Goal: Task Accomplishment & Management: Manage account settings

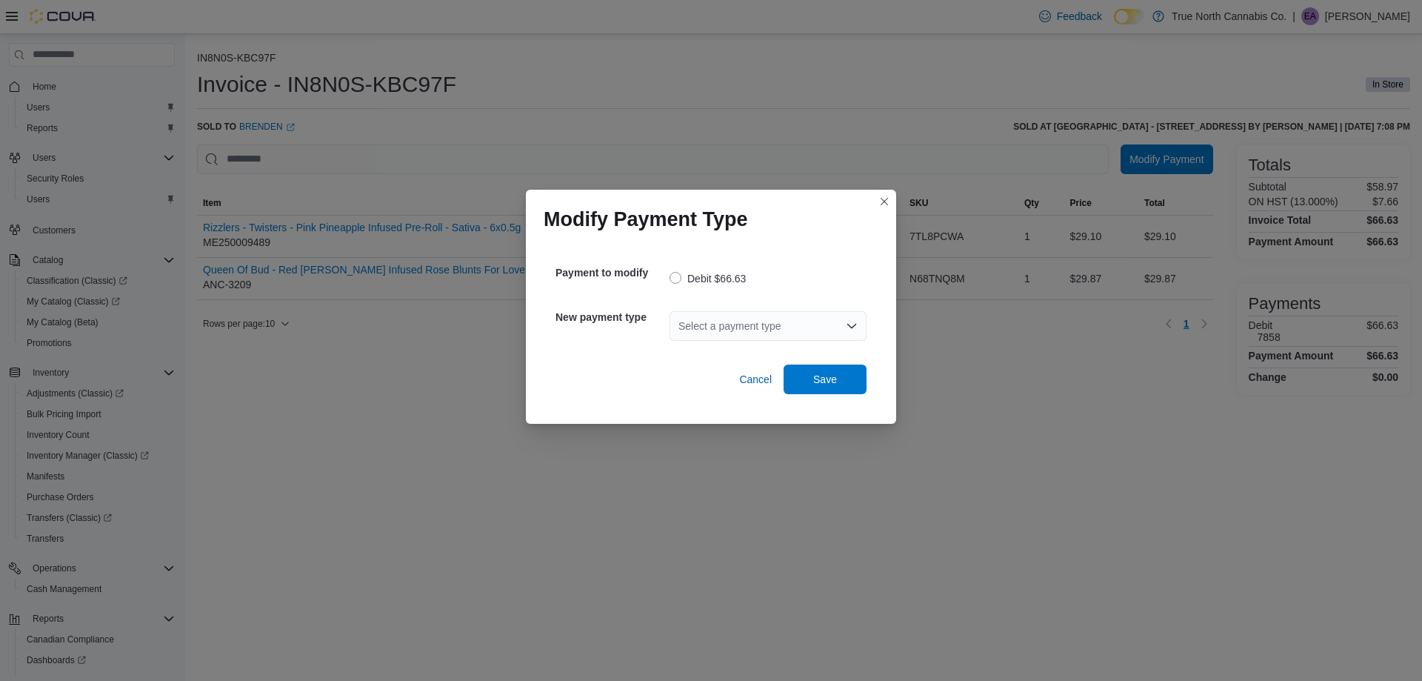
click at [745, 318] on div "Select a payment type" at bounding box center [767, 326] width 197 height 30
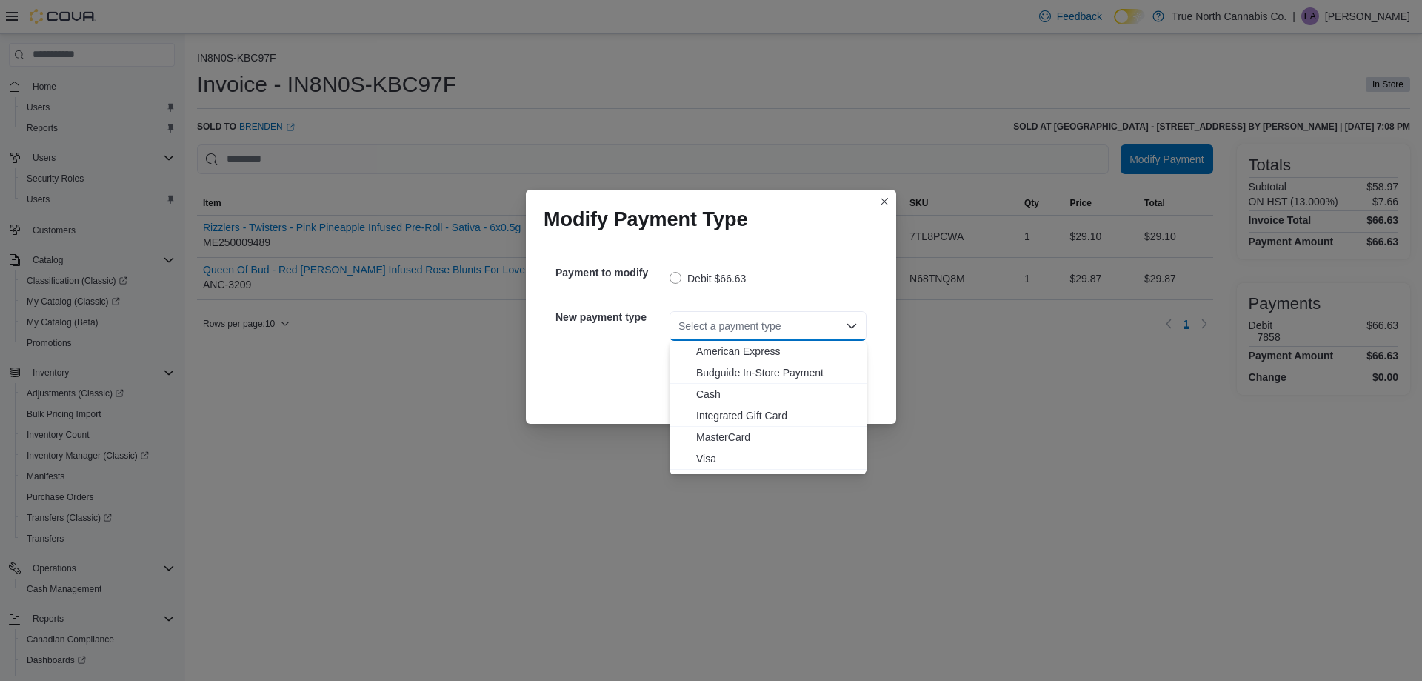
click at [753, 445] on button "MasterCard" at bounding box center [767, 437] width 197 height 21
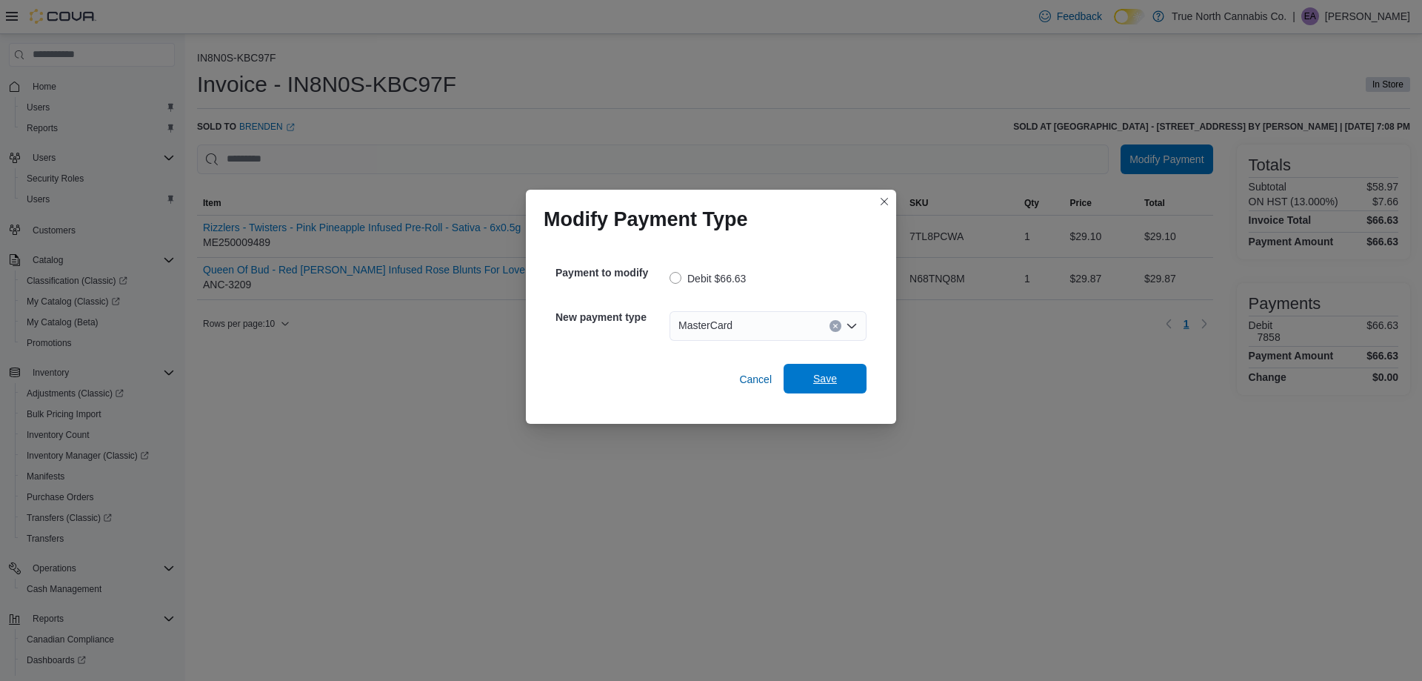
click at [801, 384] on span "Save" at bounding box center [824, 379] width 65 height 30
click at [749, 320] on div "Select a payment type" at bounding box center [767, 326] width 197 height 30
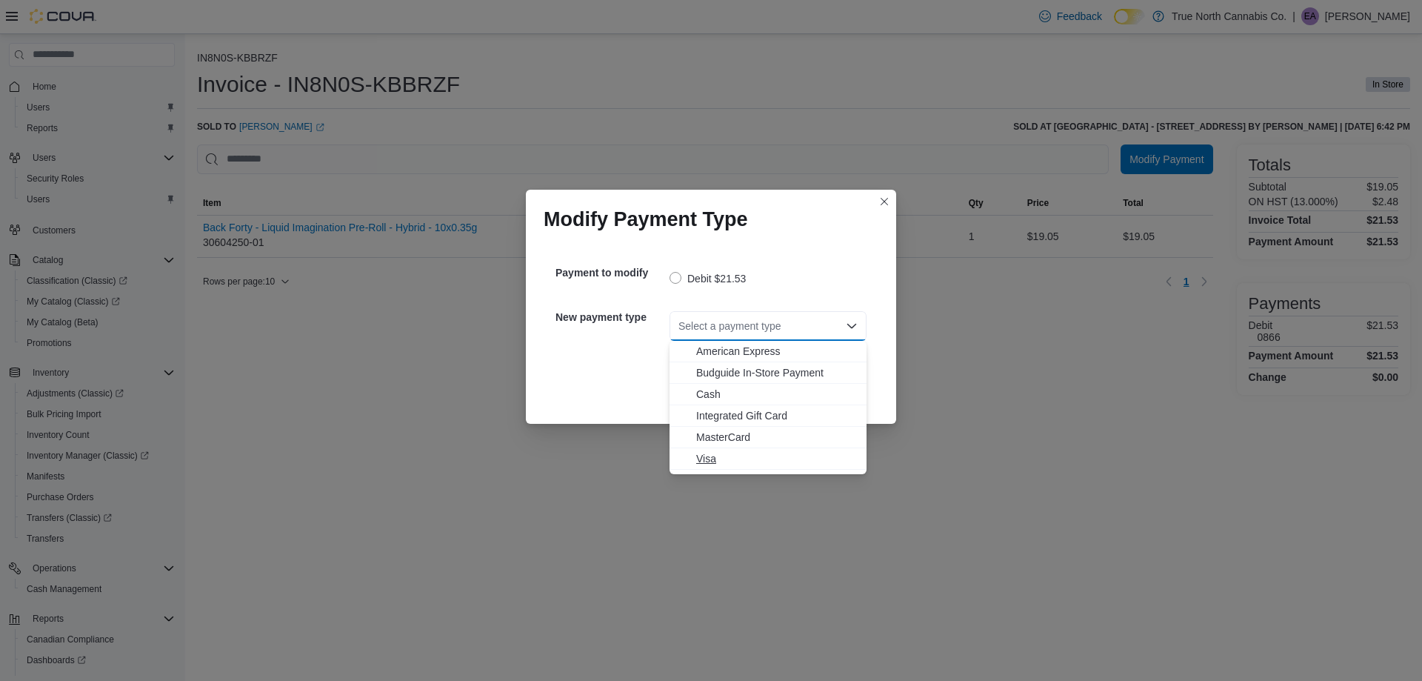
click at [736, 458] on span "Visa" at bounding box center [776, 458] width 161 height 15
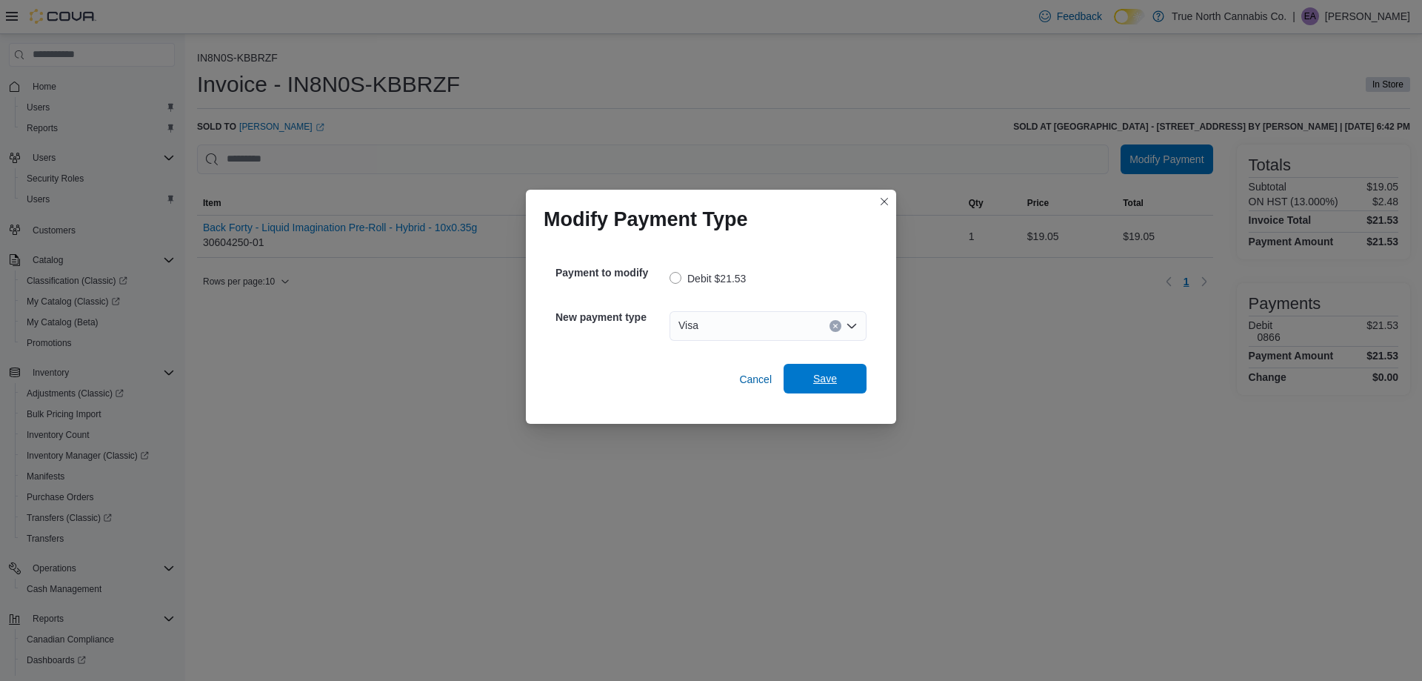
click at [833, 386] on span "Save" at bounding box center [824, 379] width 65 height 30
click at [813, 325] on div "Select a payment type" at bounding box center [767, 326] width 197 height 30
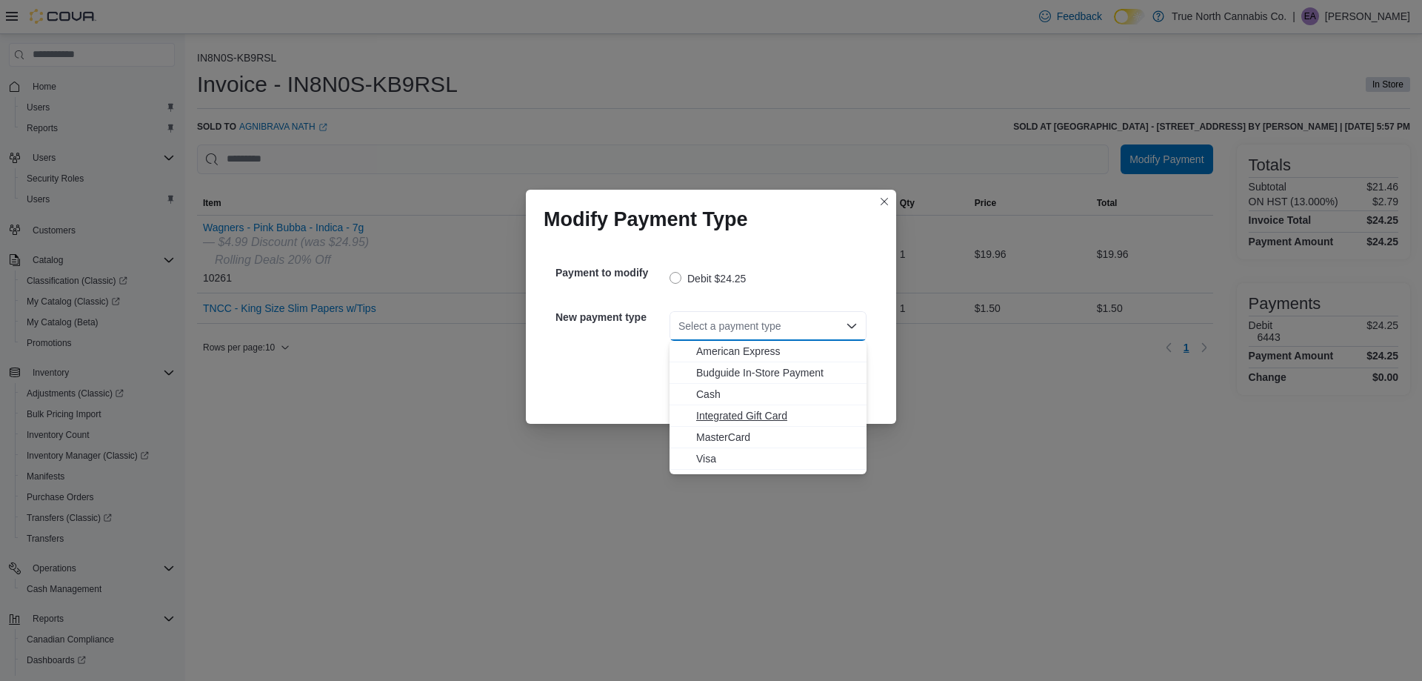
click at [751, 424] on button "Integrated Gift Card" at bounding box center [767, 415] width 197 height 21
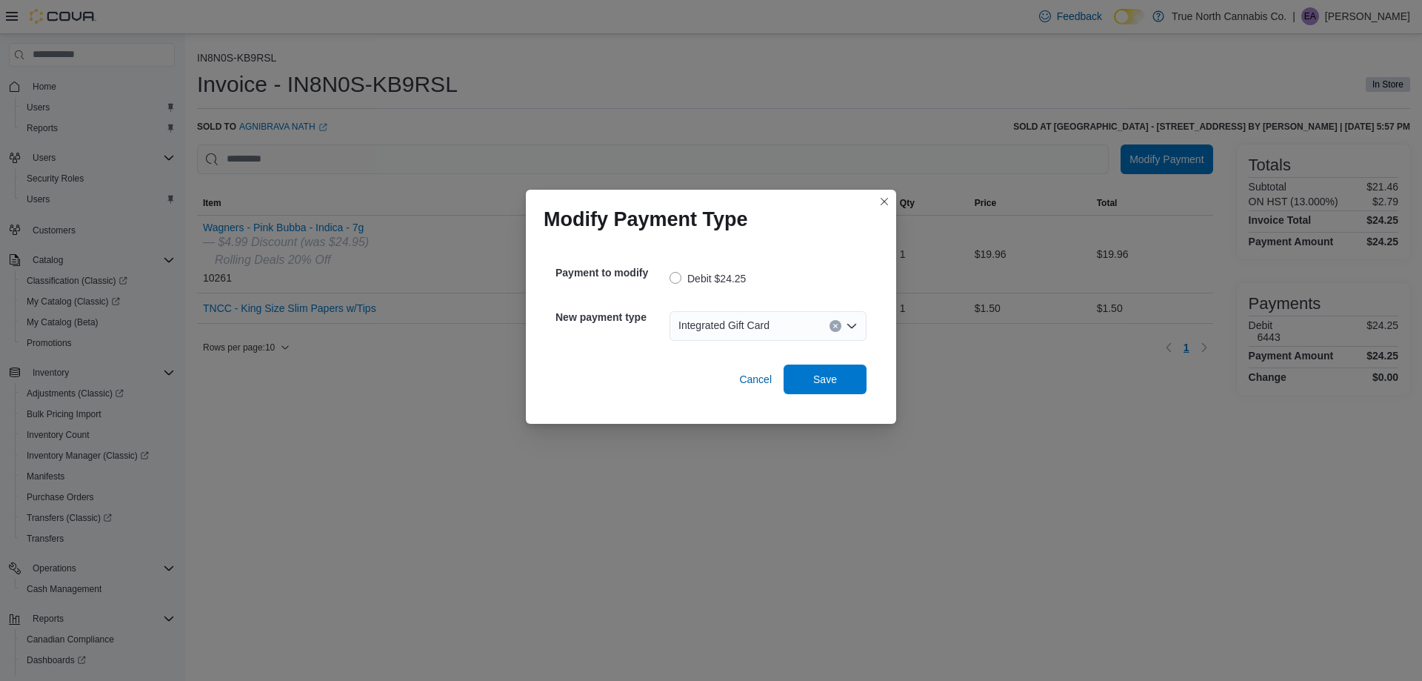
drag, startPoint x: 769, startPoint y: 333, endPoint x: 738, endPoint y: 342, distance: 32.3
click at [752, 338] on div "Integrated Gift Card Combo box. Selected. Integrated Gift Card. Press Backspace…" at bounding box center [767, 326] width 197 height 30
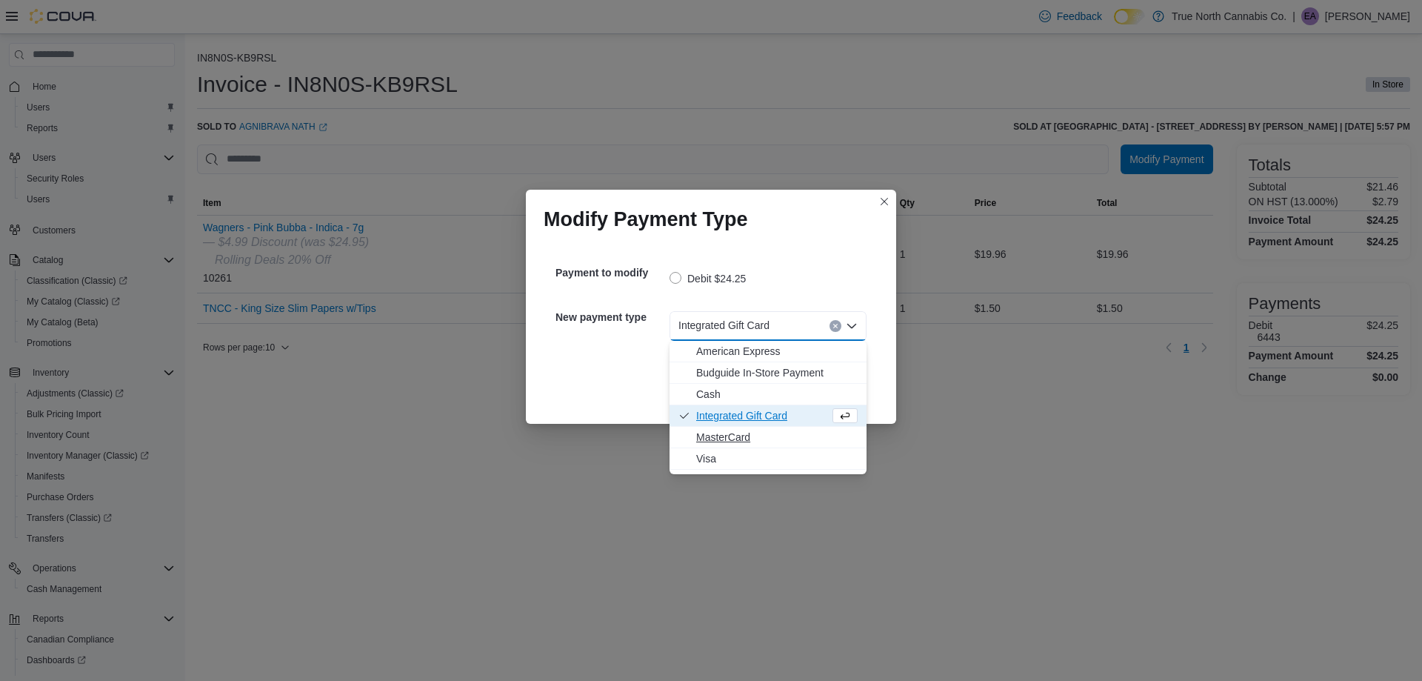
click at [733, 431] on span "MasterCard" at bounding box center [776, 437] width 161 height 15
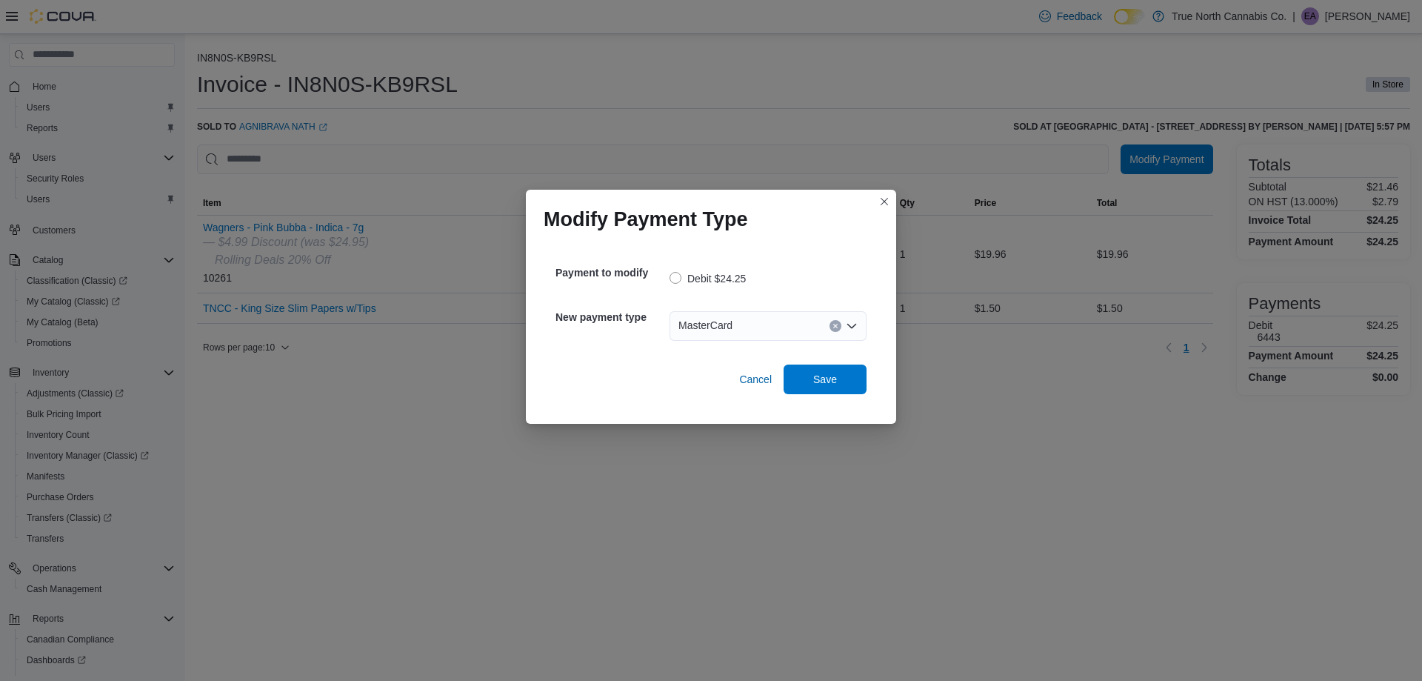
click at [817, 355] on div "Cancel Save" at bounding box center [710, 373] width 311 height 41
click at [831, 370] on span "Save" at bounding box center [824, 379] width 65 height 30
drag, startPoint x: 784, startPoint y: 330, endPoint x: 792, endPoint y: 329, distance: 7.6
click at [786, 330] on div "Select a payment type" at bounding box center [767, 326] width 197 height 30
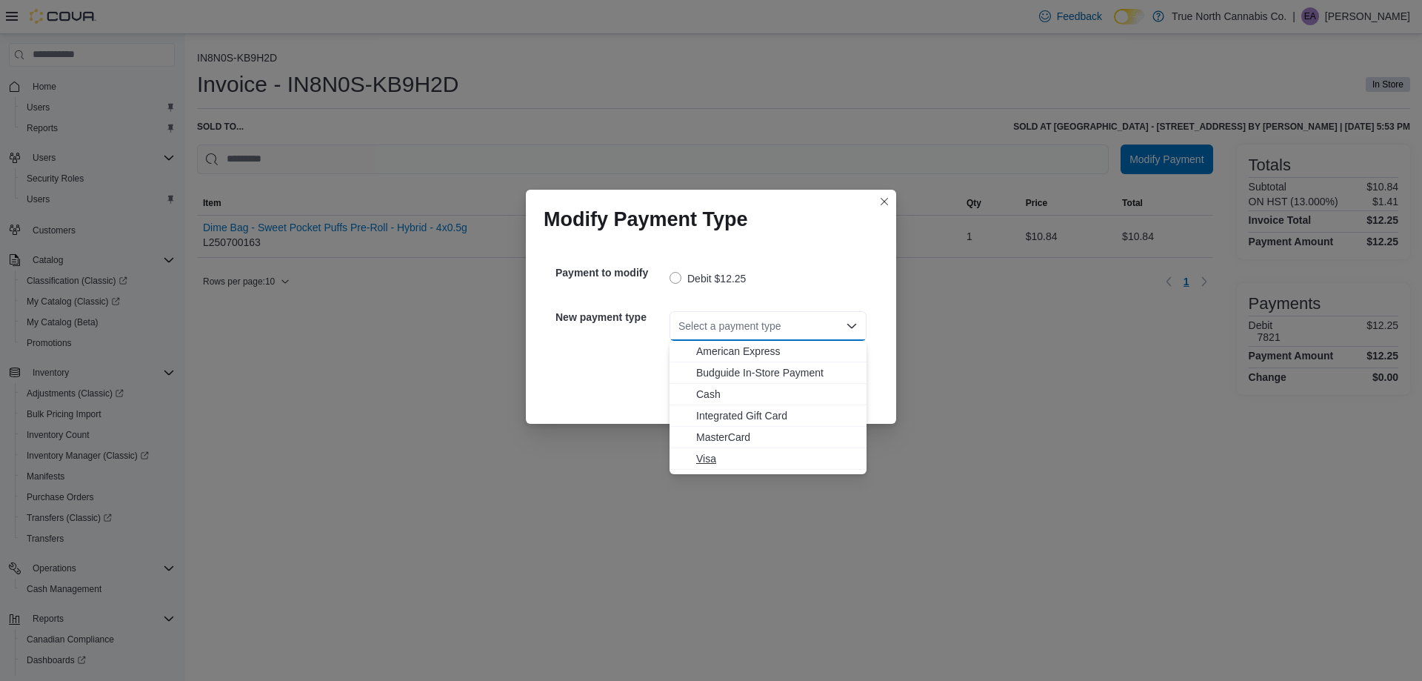
click at [759, 466] on button "Visa" at bounding box center [767, 458] width 197 height 21
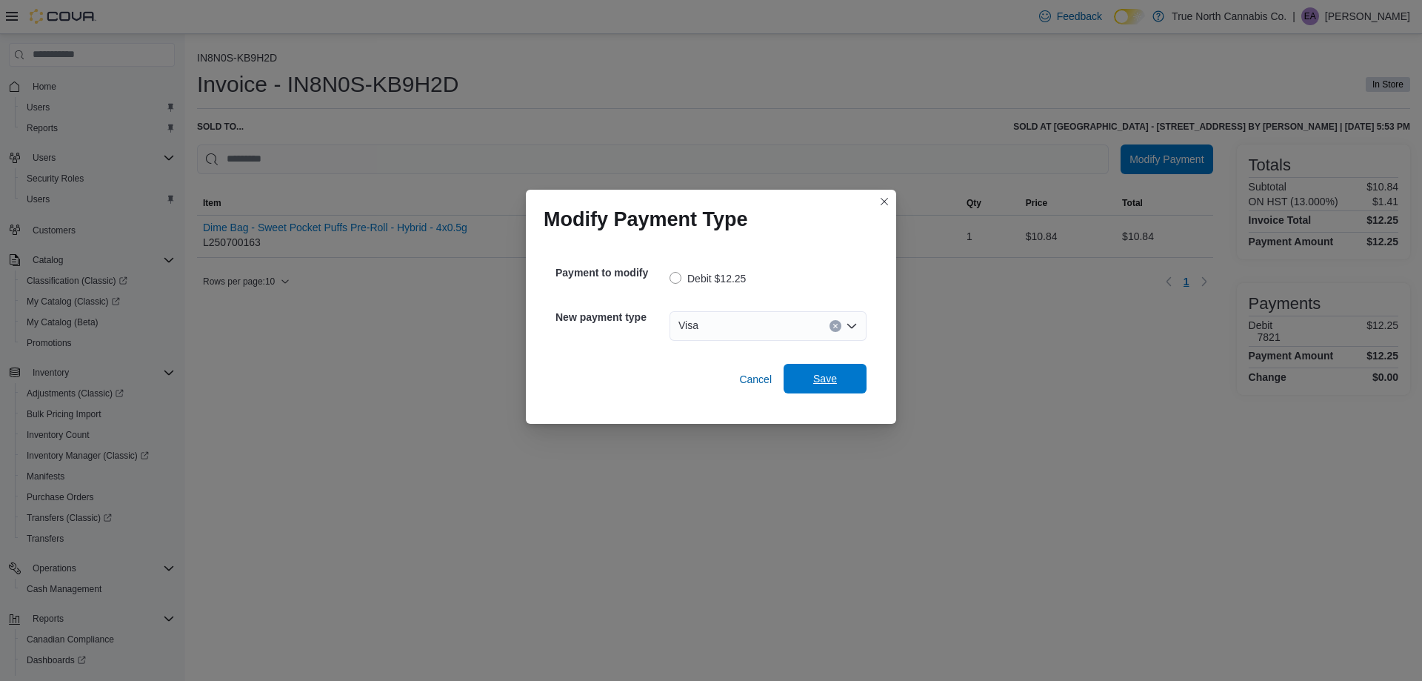
click at [849, 382] on span "Save" at bounding box center [824, 379] width 65 height 30
click at [753, 320] on div "Select a payment type" at bounding box center [767, 326] width 197 height 30
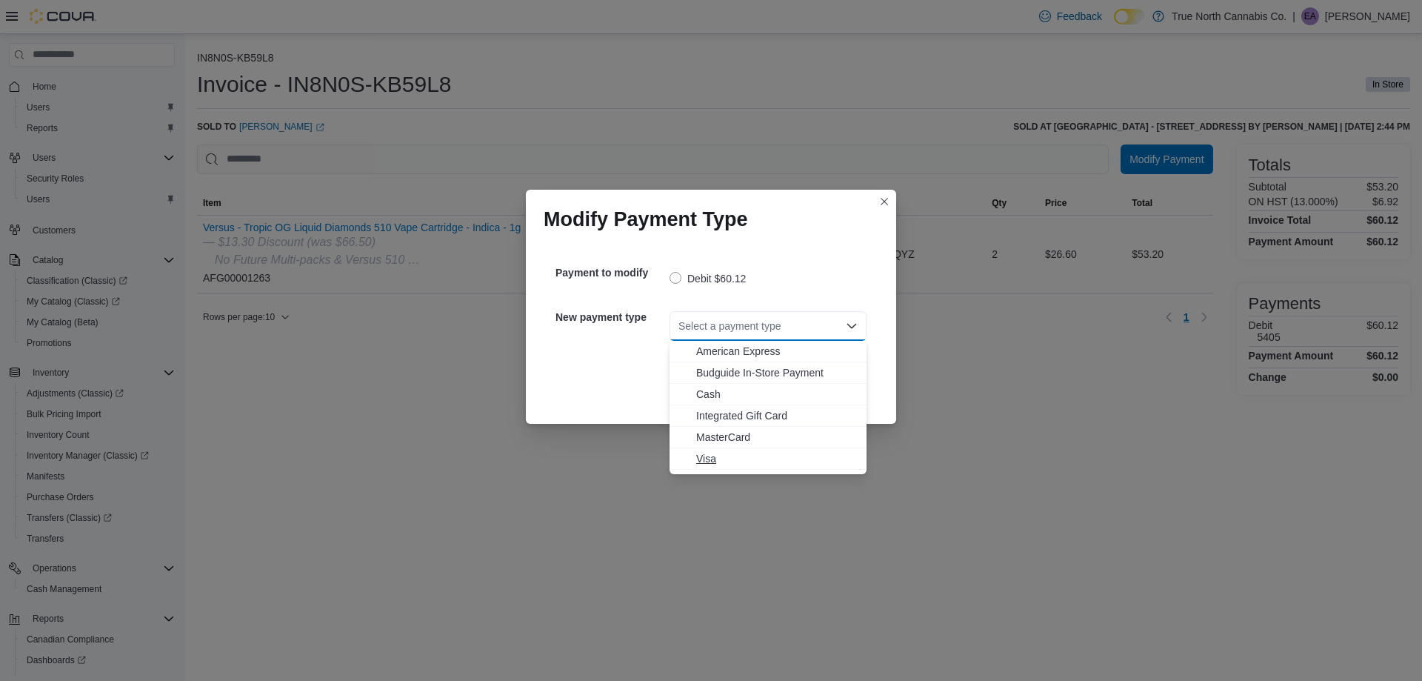
click at [756, 461] on span "Visa" at bounding box center [776, 458] width 161 height 15
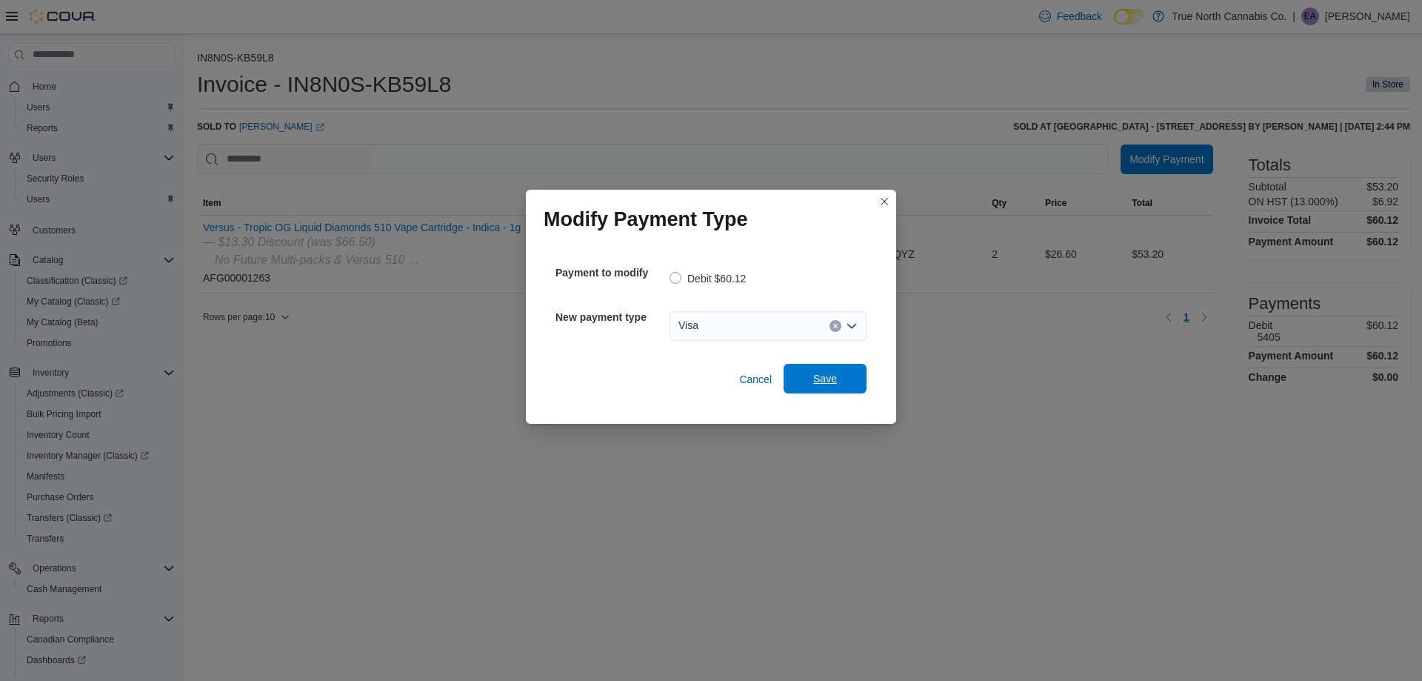
click at [821, 375] on span "Save" at bounding box center [825, 378] width 24 height 15
click at [728, 326] on div "Select a payment type" at bounding box center [767, 326] width 197 height 30
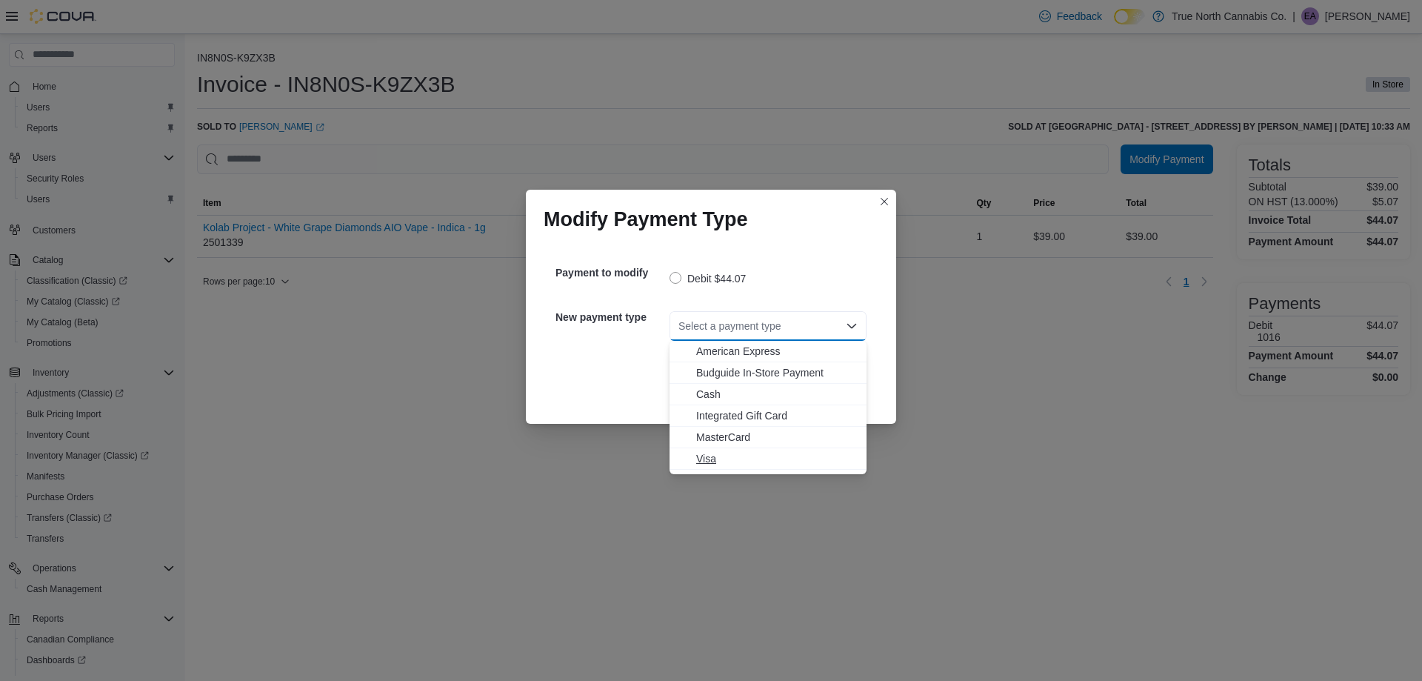
click at [718, 453] on span "Visa" at bounding box center [776, 458] width 161 height 15
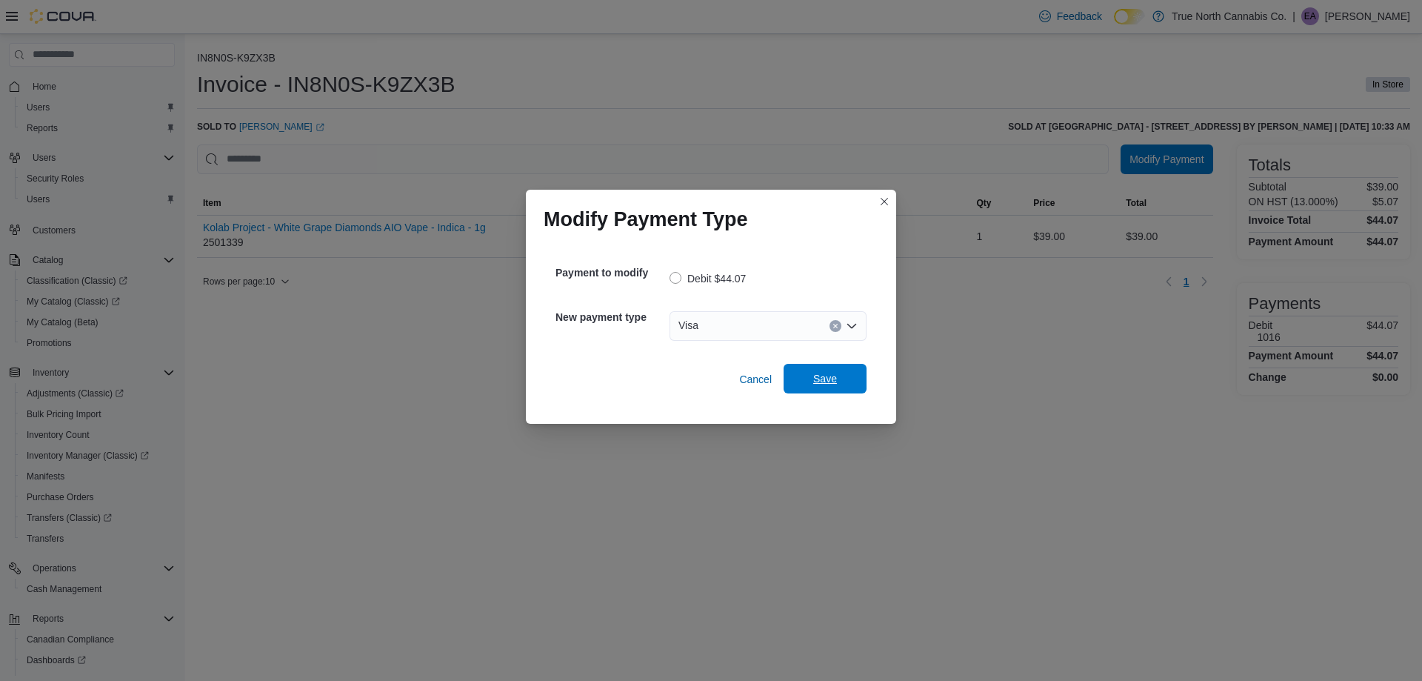
click at [824, 388] on span "Save" at bounding box center [824, 379] width 65 height 30
